Goal: Find specific page/section: Find specific page/section

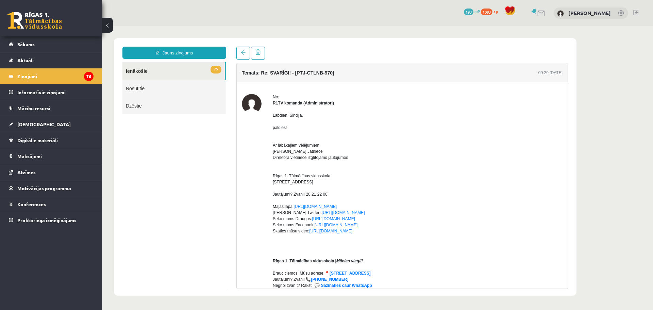
scroll to position [75, 0]
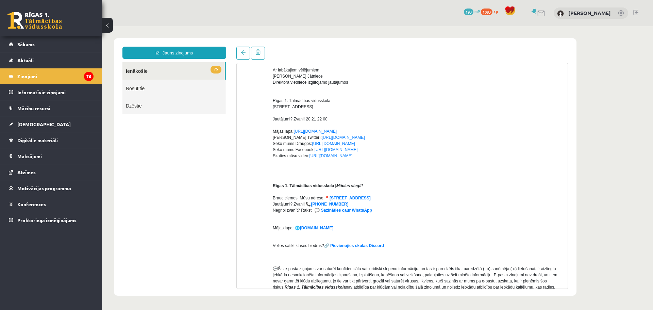
click at [24, 23] on link at bounding box center [34, 20] width 54 height 17
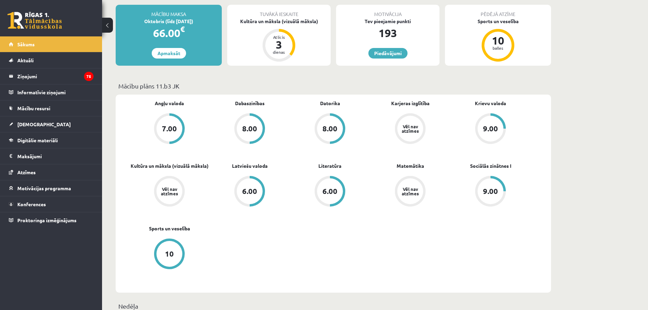
scroll to position [136, 0]
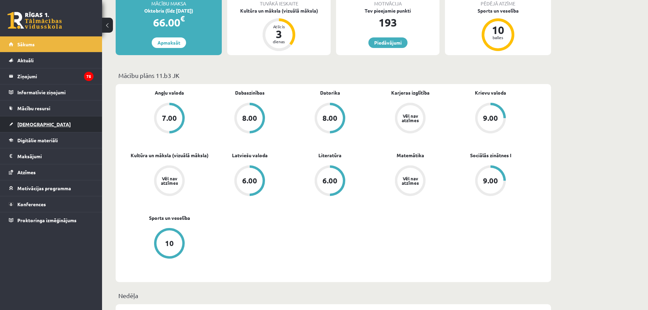
click at [25, 127] on link "[DEMOGRAPHIC_DATA]" at bounding box center [51, 124] width 85 height 16
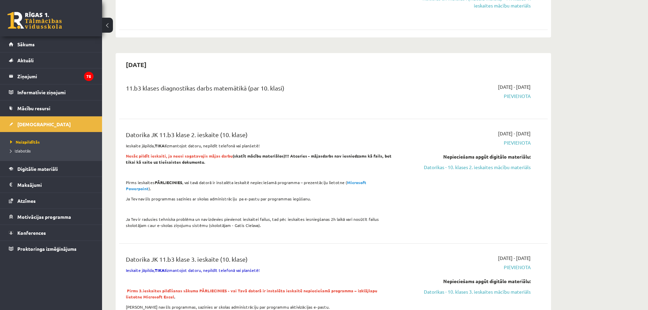
click at [23, 31] on div "0 Dāvanas 193 mP 1083 xp" at bounding box center [51, 18] width 102 height 36
click at [31, 50] on link "Sākums" at bounding box center [51, 44] width 85 height 16
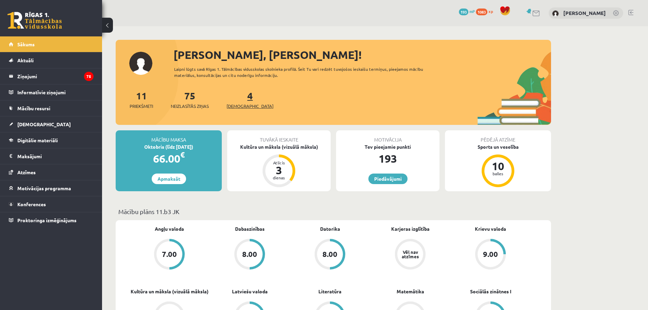
click at [232, 109] on span "[DEMOGRAPHIC_DATA]" at bounding box center [249, 106] width 47 height 7
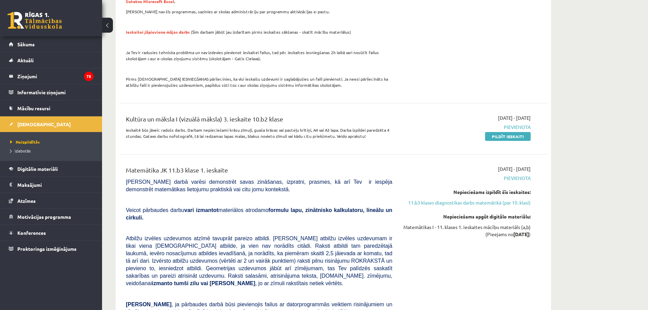
scroll to position [442, 0]
